Goal: Check status: Check status

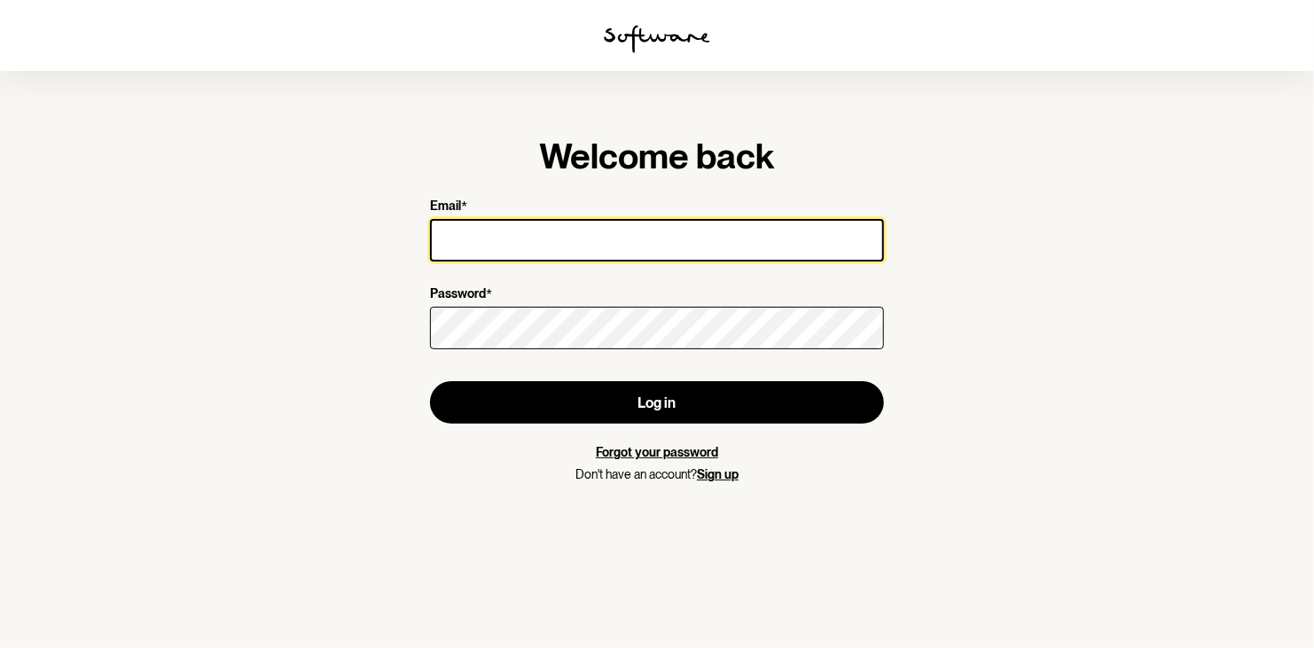
click at [614, 247] on input "Email *" at bounding box center [657, 240] width 454 height 43
type input "[EMAIL_ADDRESS][DOMAIN_NAME]"
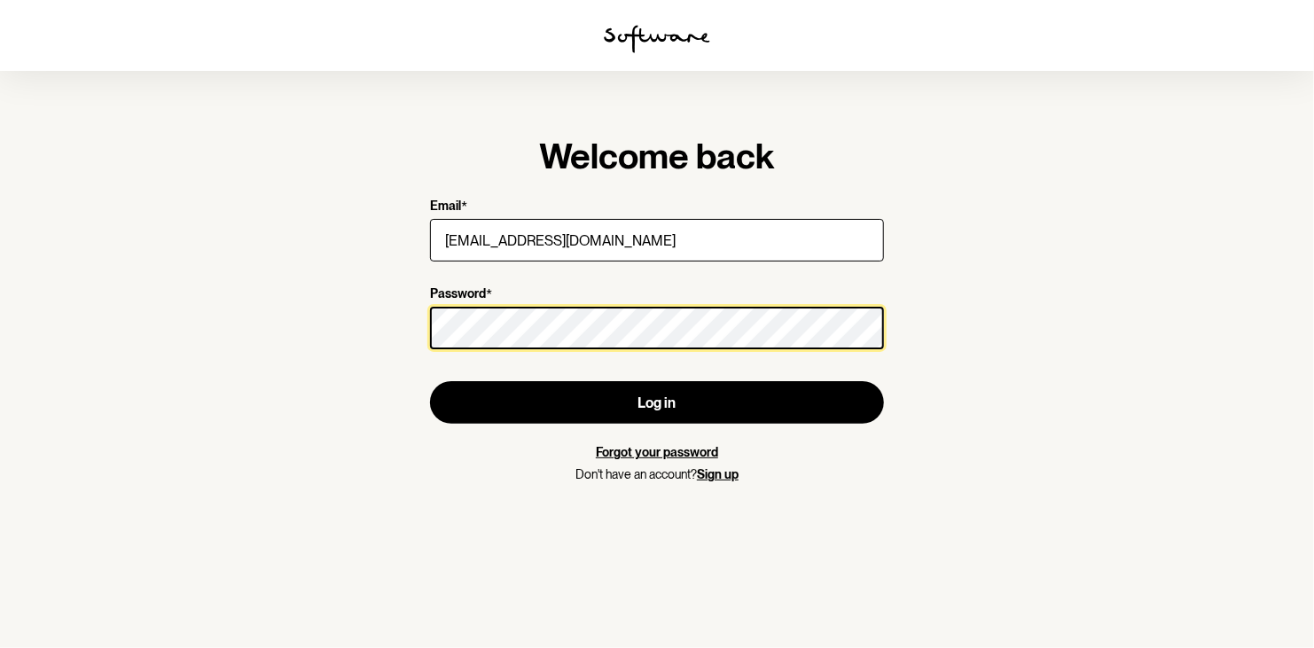
click at [430, 381] on button "Log in" at bounding box center [657, 402] width 454 height 43
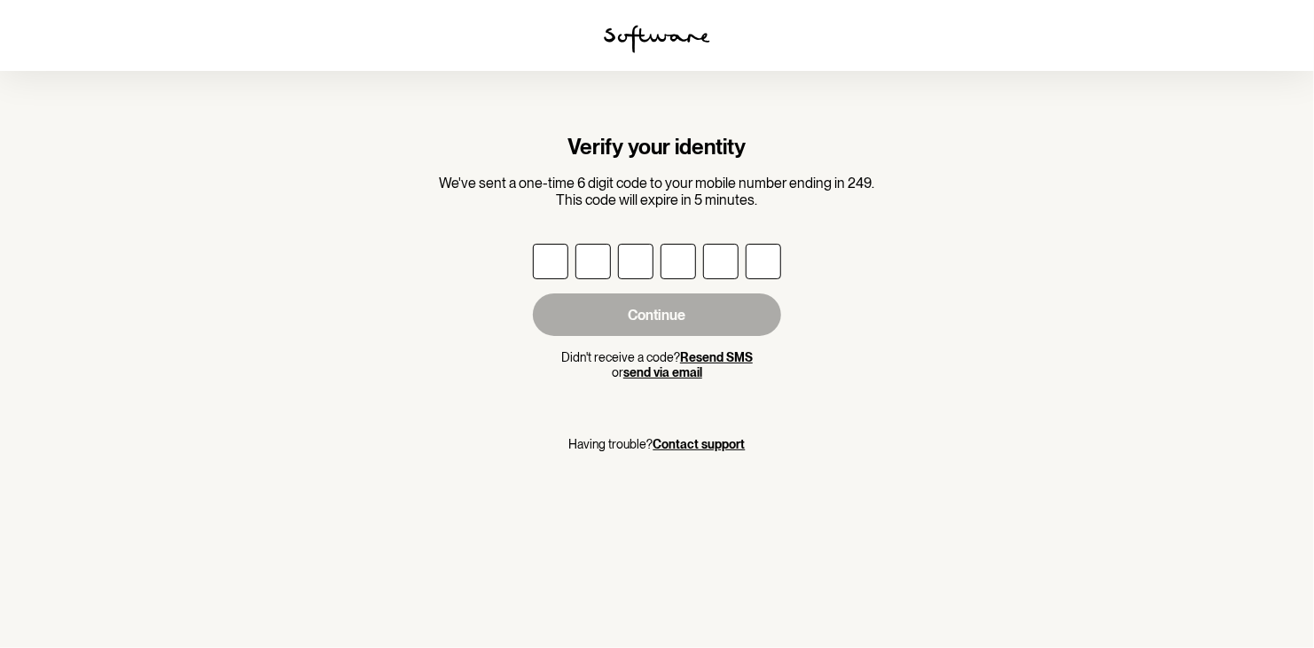
click at [558, 264] on input "text" at bounding box center [550, 261] width 35 height 35
type input "3"
type input "6"
type input "1"
type input "0"
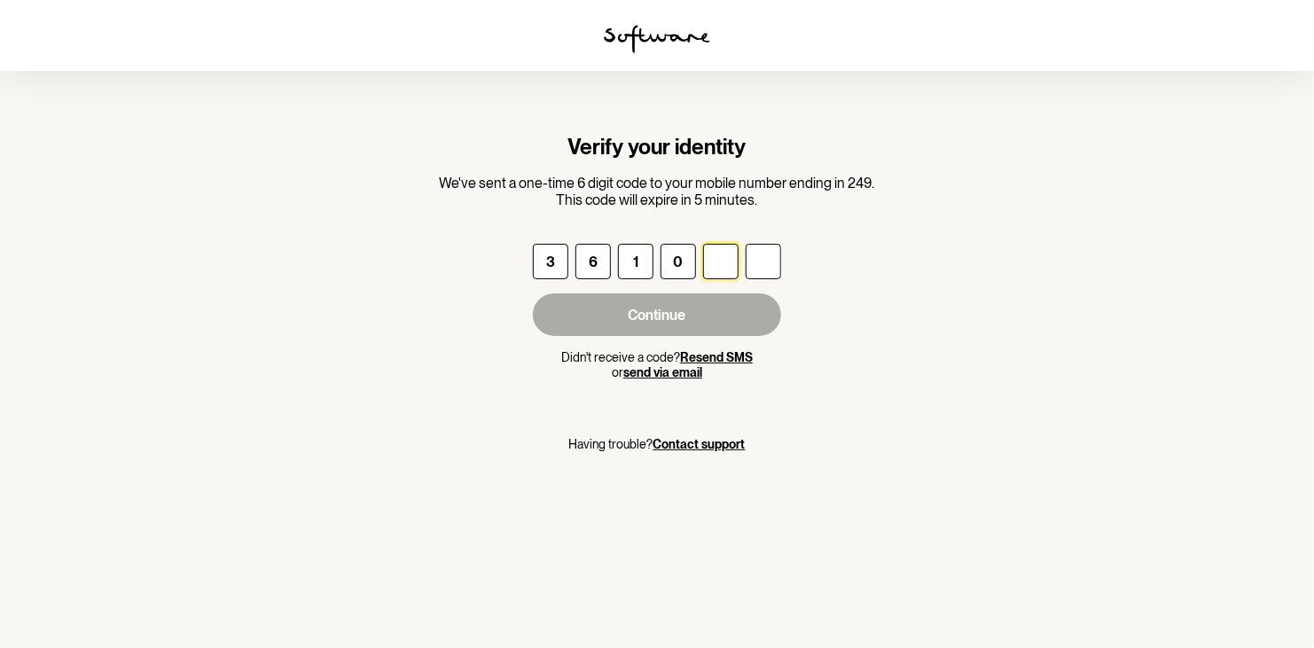
type input "7"
type input "9"
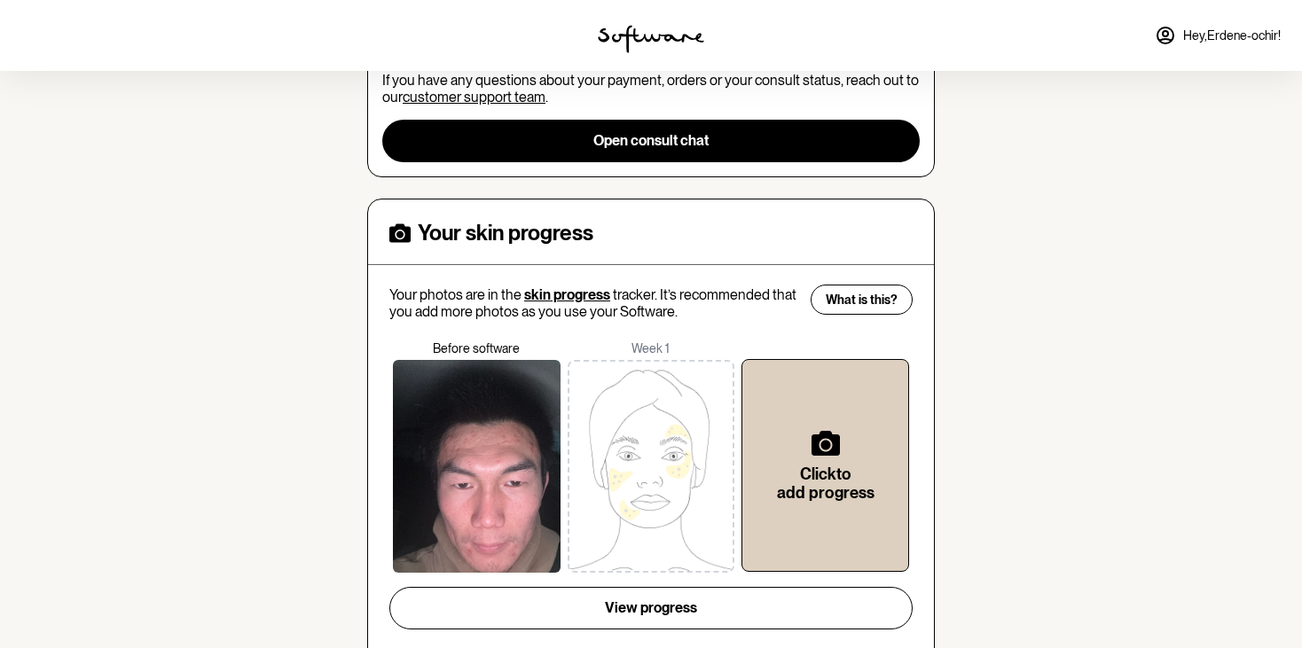
scroll to position [406, 0]
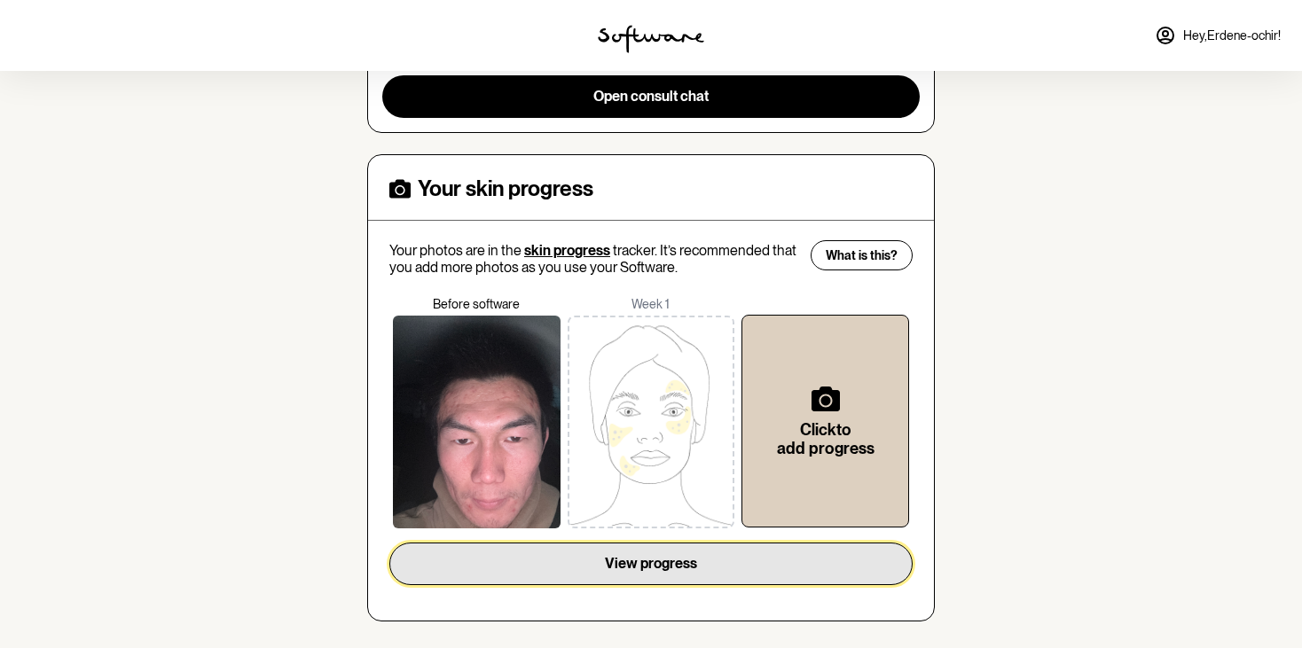
click at [797, 546] on button "View progress" at bounding box center [650, 564] width 523 height 43
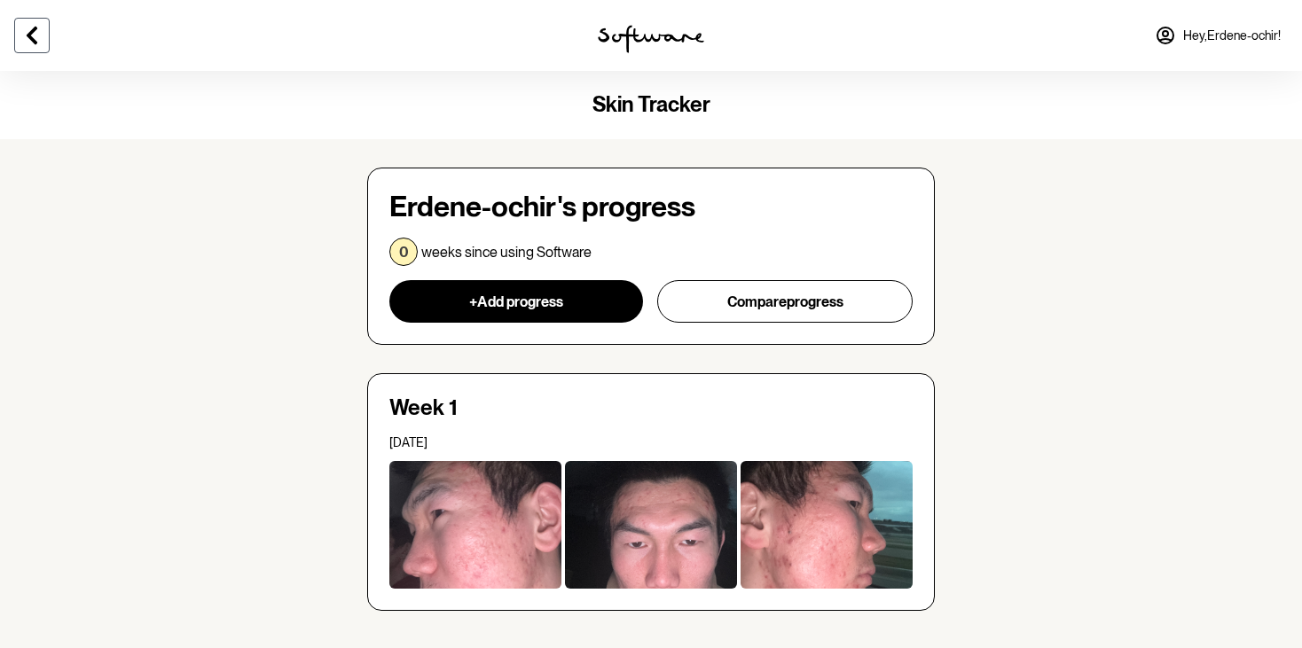
click at [41, 32] on icon at bounding box center [31, 35] width 21 height 21
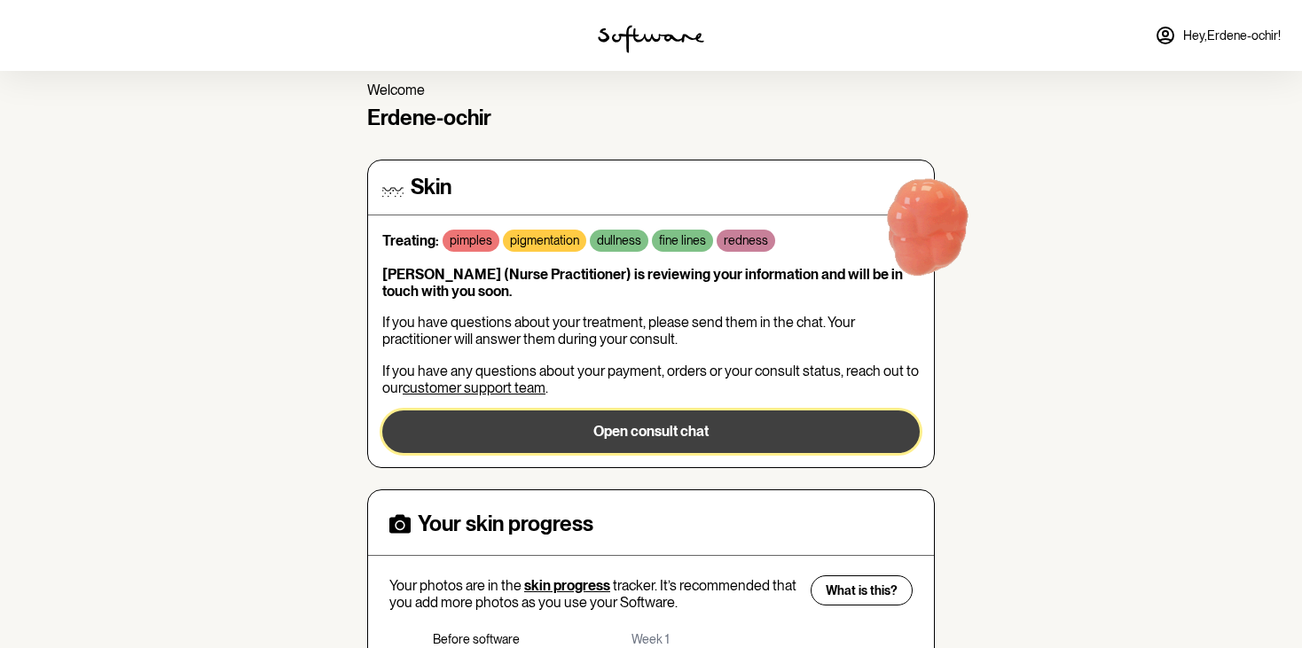
click at [632, 426] on button "Open consult chat" at bounding box center [650, 432] width 537 height 43
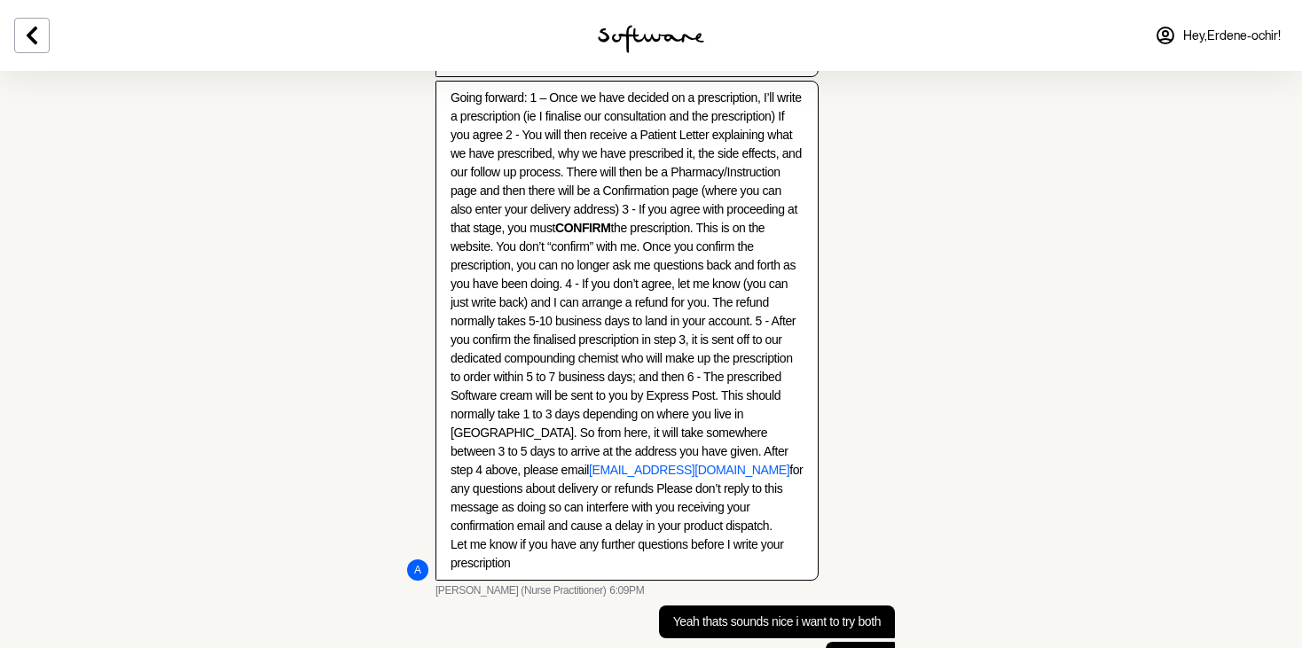
scroll to position [2591, 0]
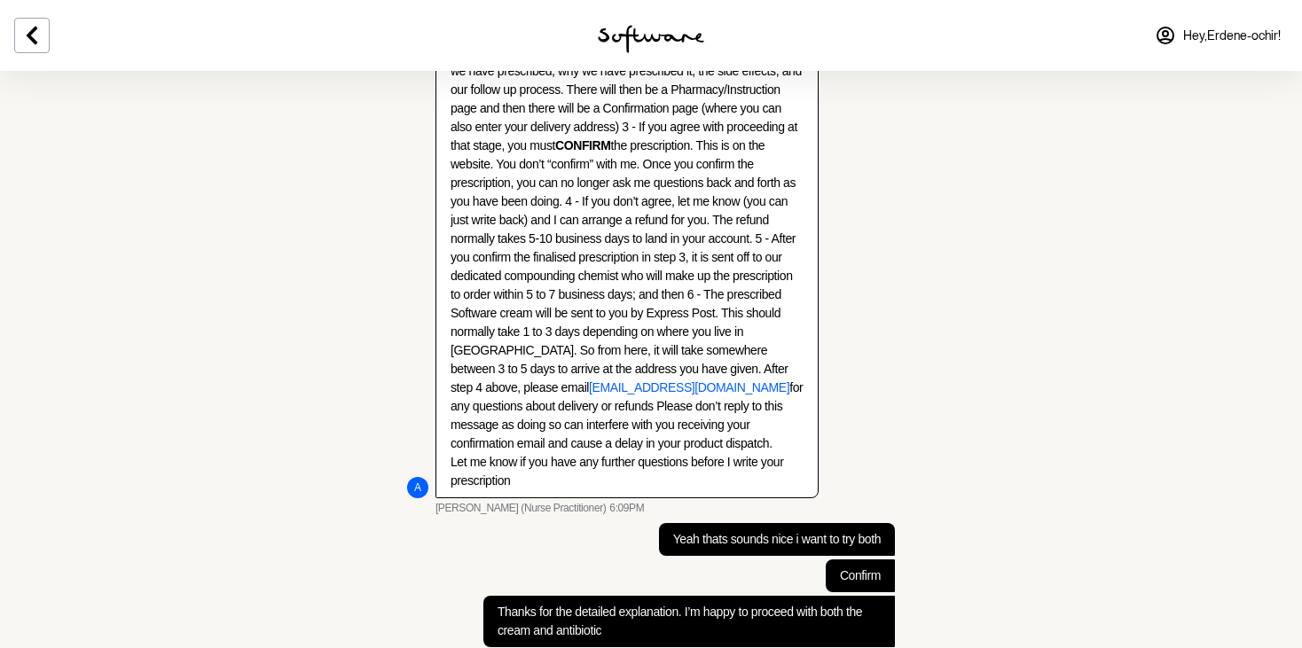
drag, startPoint x: 459, startPoint y: 448, endPoint x: 752, endPoint y: 386, distance: 299.2
copy ul "Lo Ipsumd-sitam, Co Adip el Seddo Eiusmo T in u Labor Etdoloremagn aliquaenim a…"
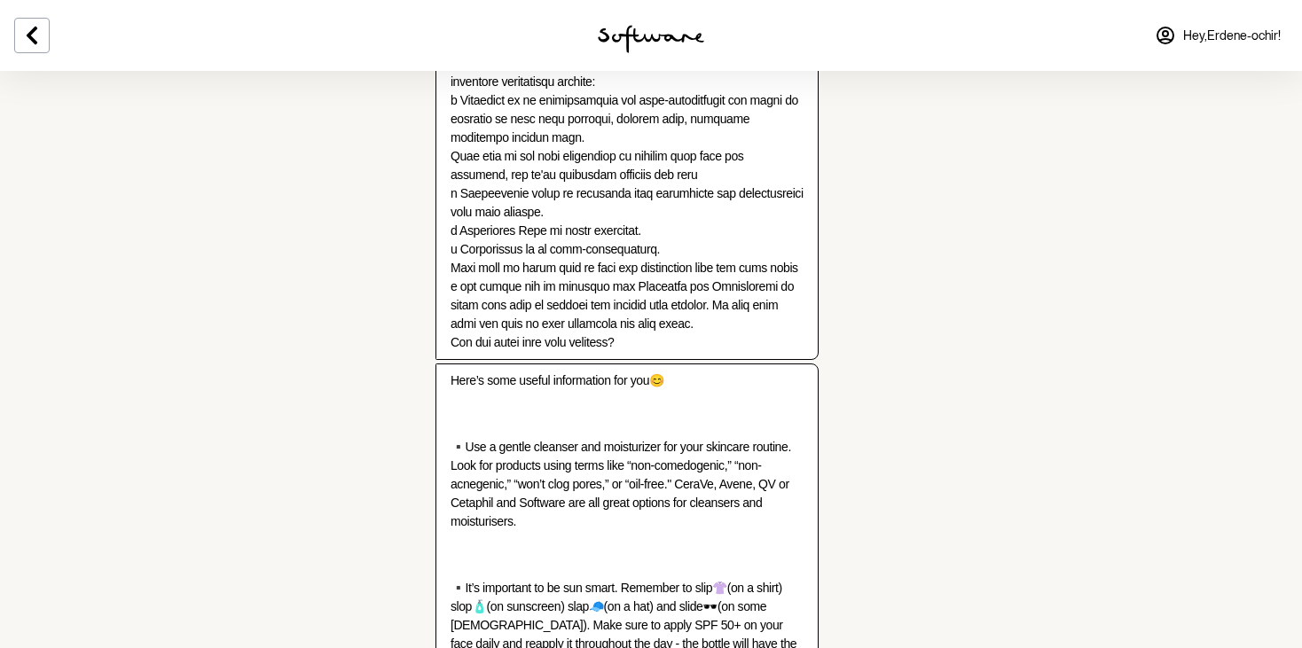
scroll to position [0, 0]
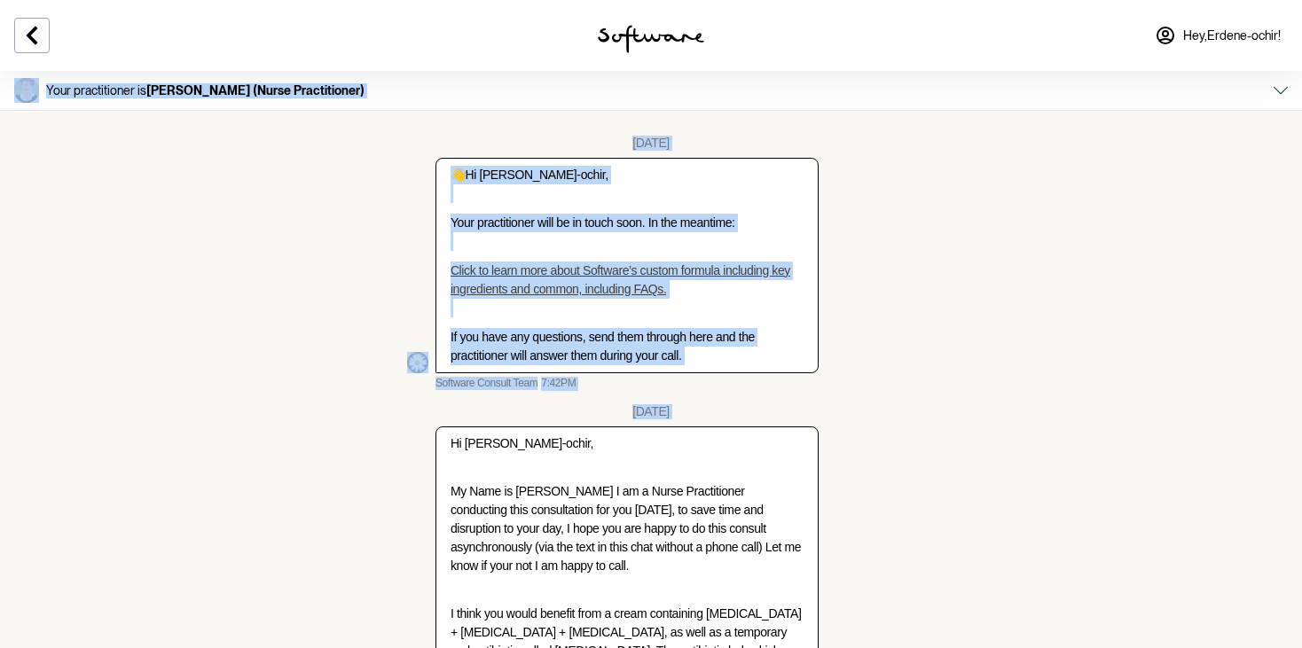
click at [1184, 43] on link "Hey, [PERSON_NAME]-ochir !" at bounding box center [1217, 35] width 147 height 43
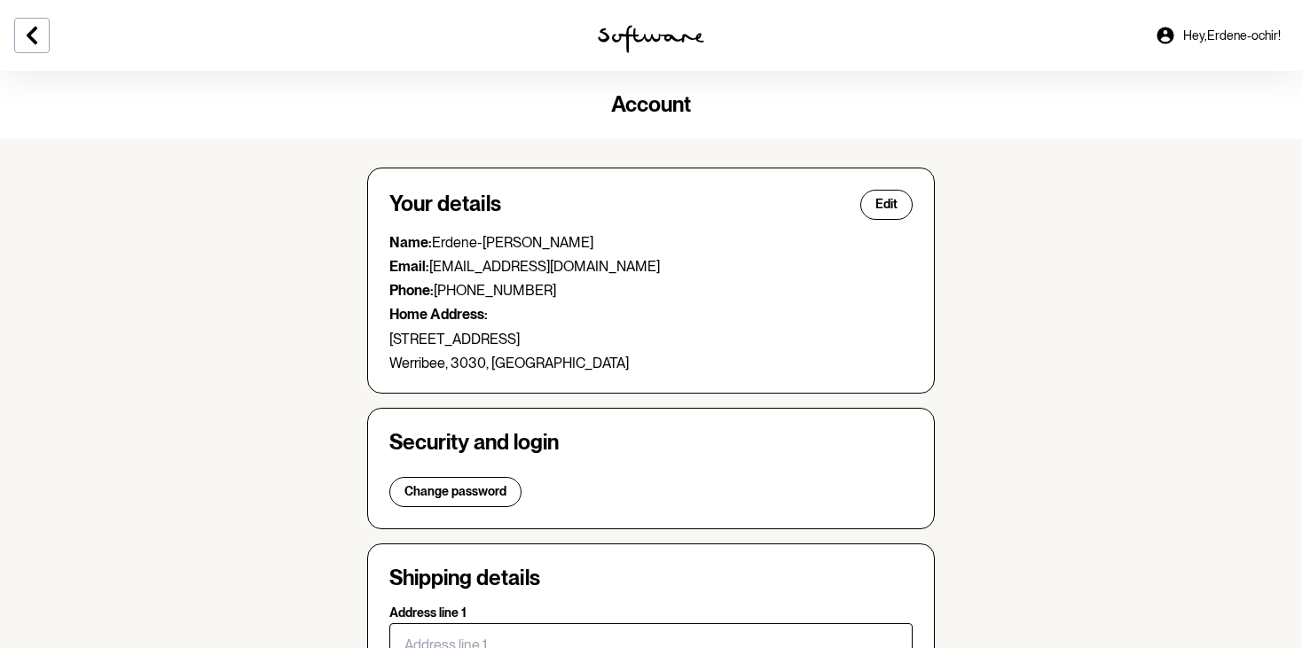
click at [39, 28] on icon at bounding box center [31, 35] width 21 height 21
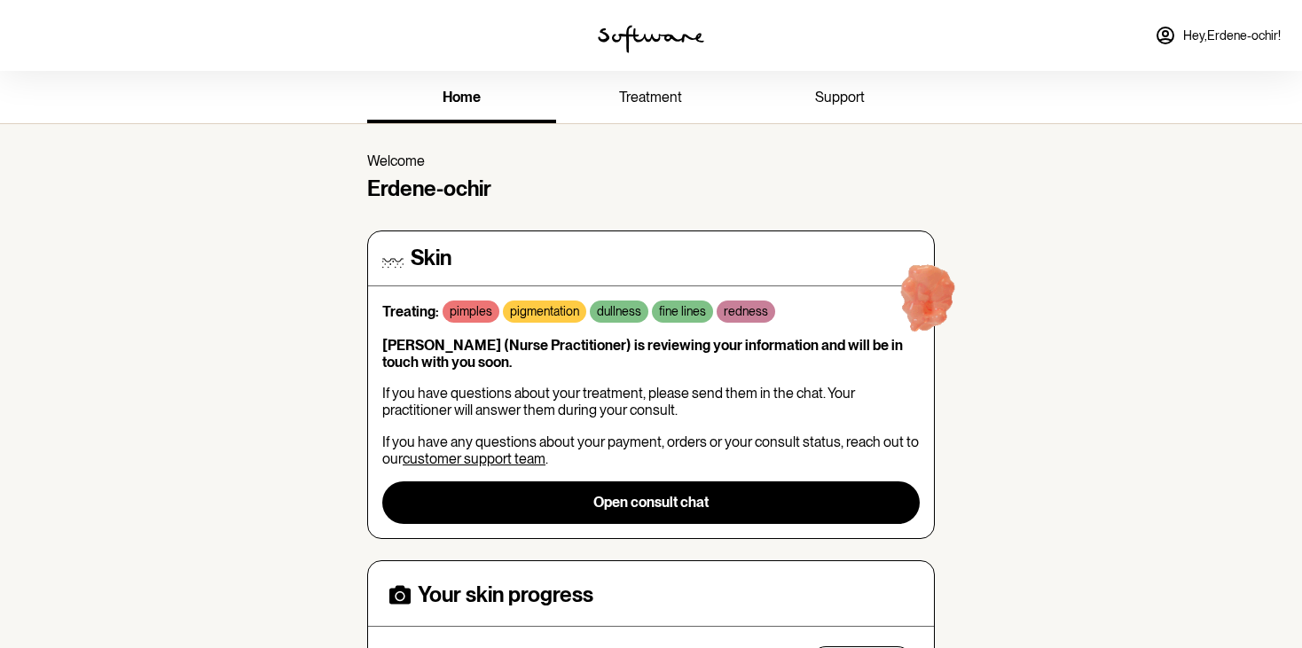
click at [682, 98] on link "treatment" at bounding box center [650, 99] width 189 height 49
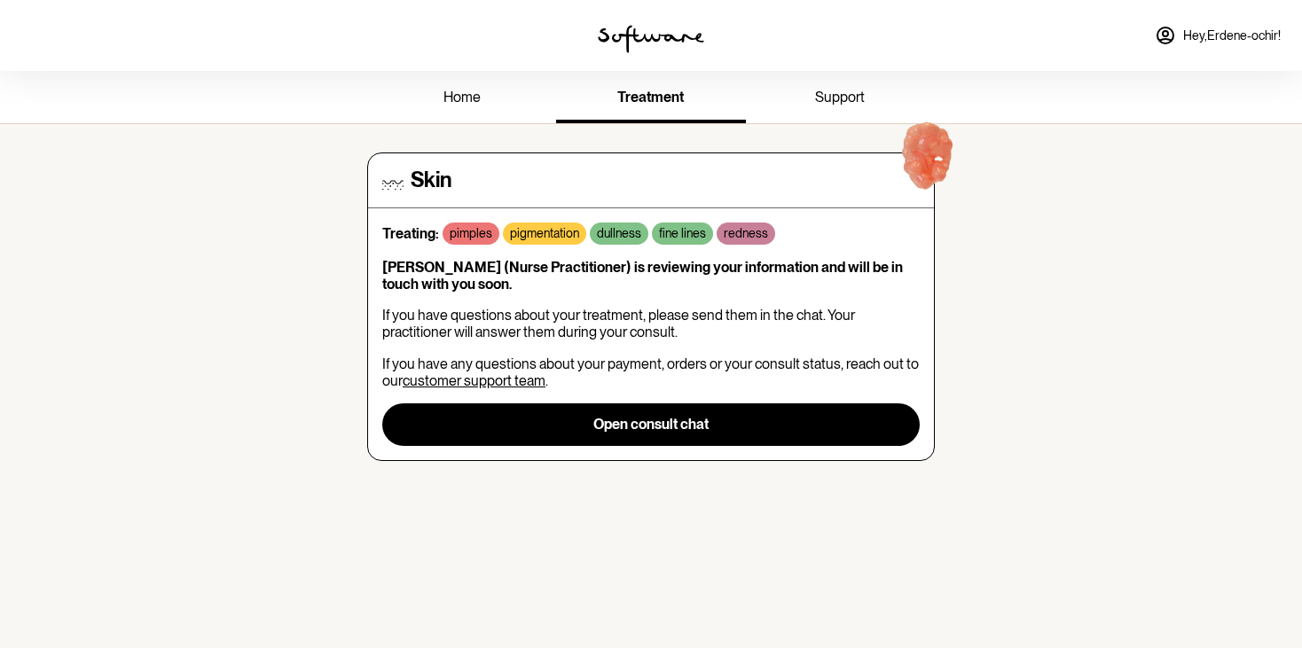
click at [794, 96] on link "support" at bounding box center [840, 99] width 189 height 49
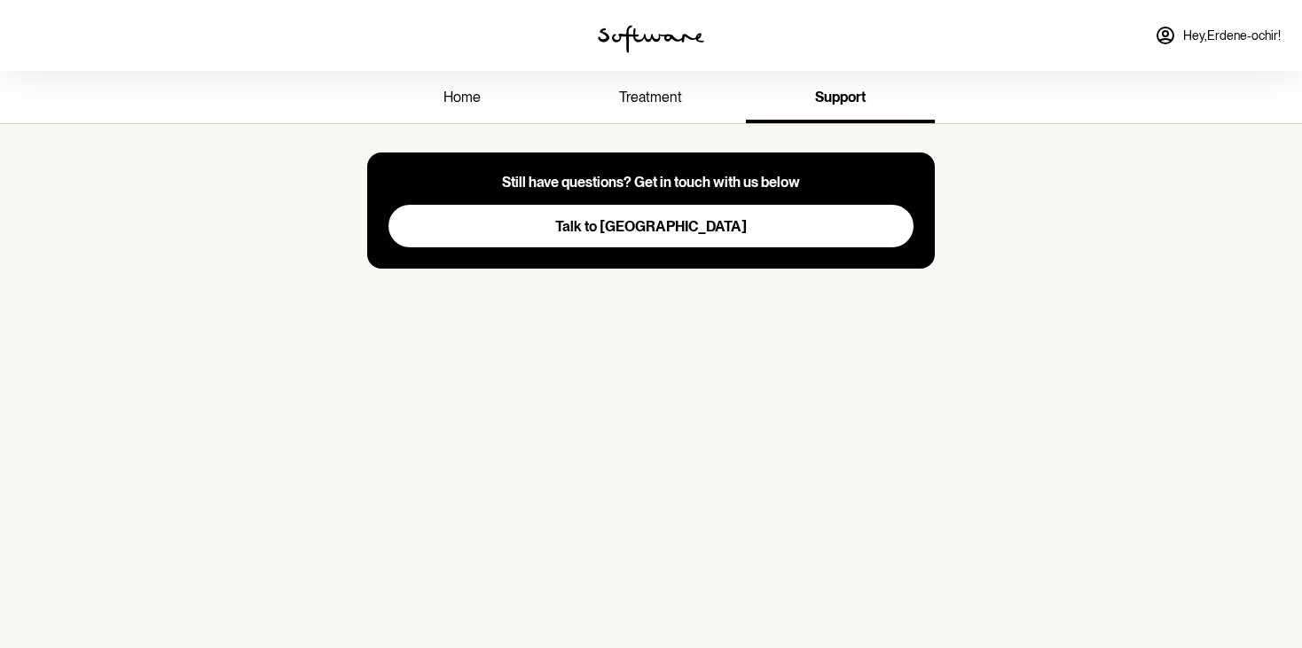
click at [647, 100] on span "treatment" at bounding box center [650, 97] width 63 height 17
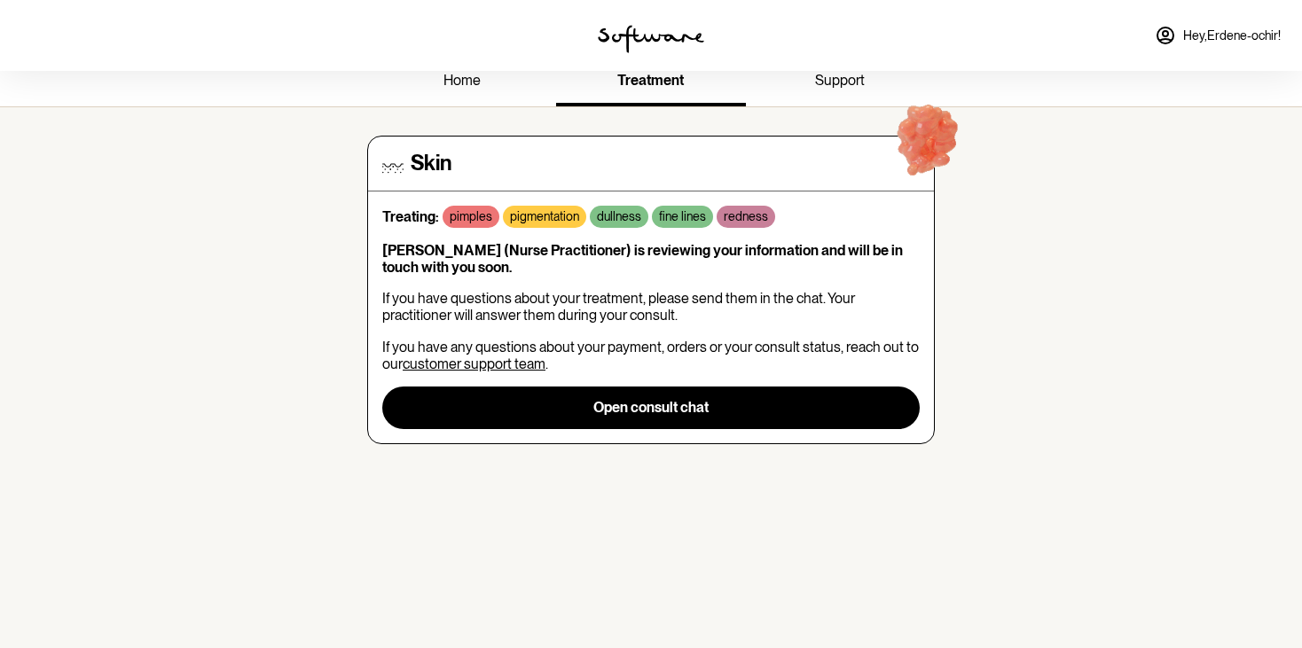
scroll to position [18, 0]
